Goal: Task Accomplishment & Management: Manage account settings

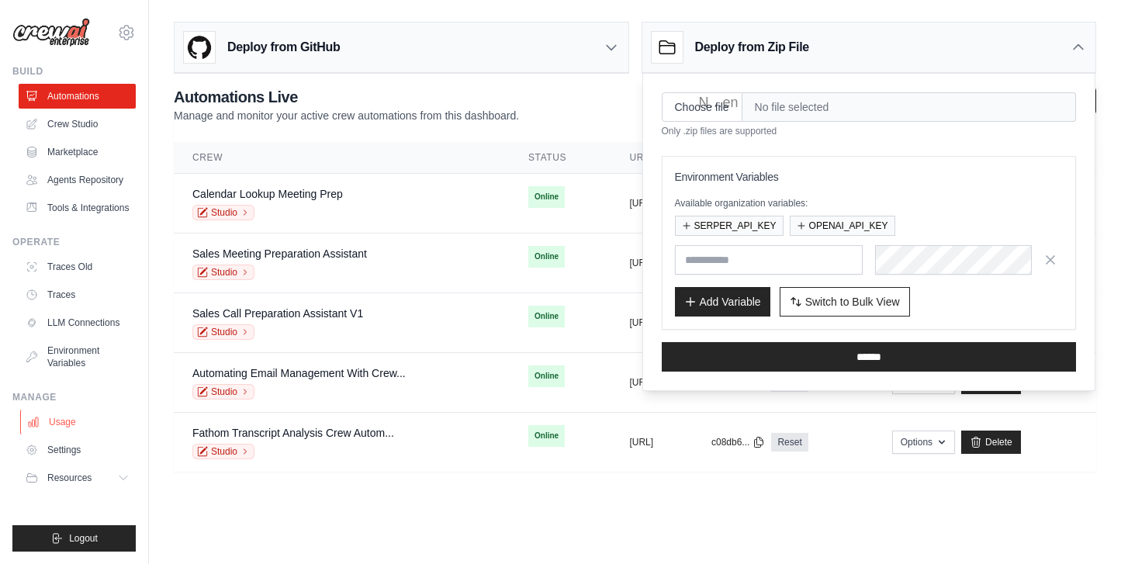
click at [82, 429] on link "Usage" at bounding box center [78, 422] width 117 height 25
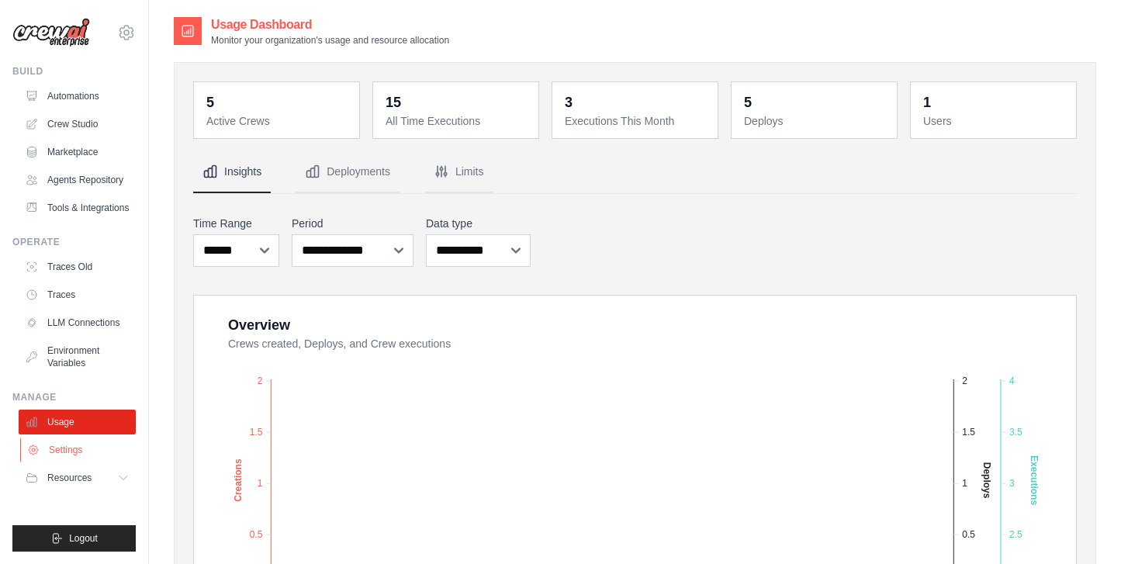
click at [70, 438] on link "Settings" at bounding box center [78, 450] width 117 height 25
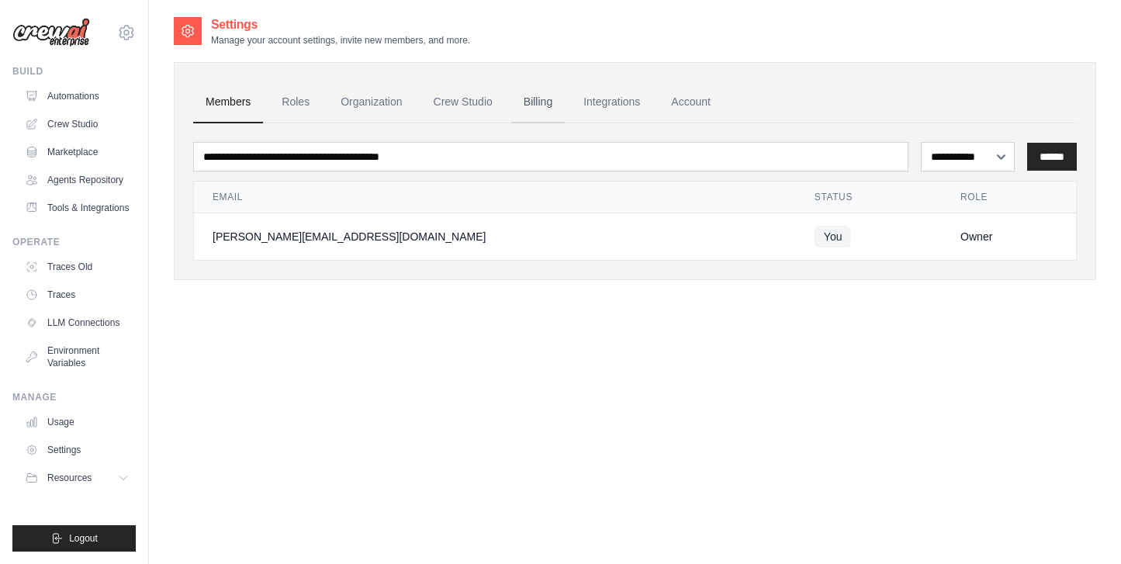
click at [557, 102] on link "Billing" at bounding box center [538, 102] width 54 height 42
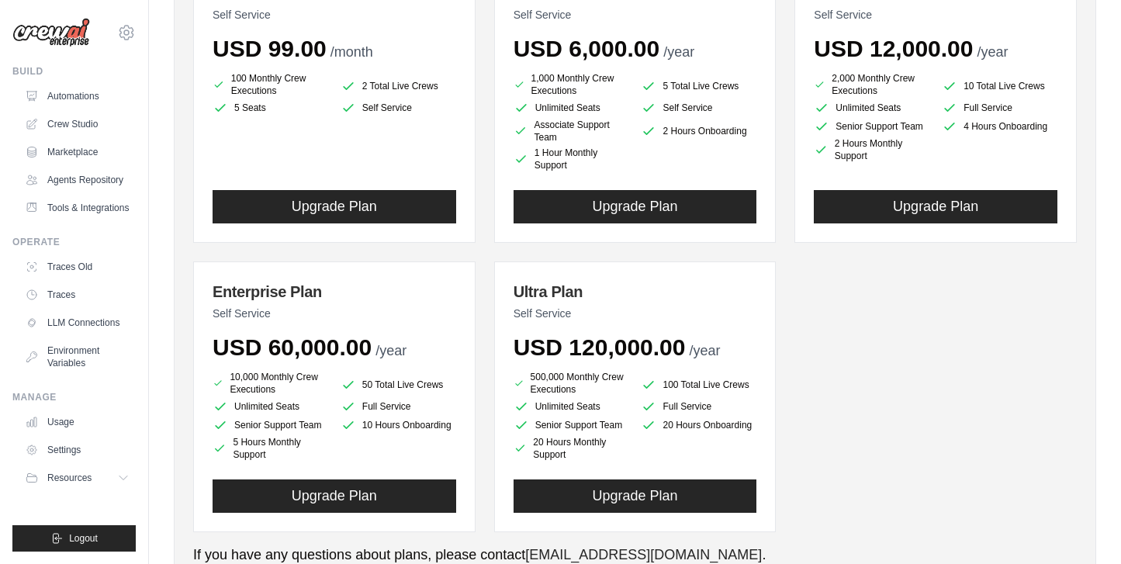
scroll to position [313, 0]
